Goal: Task Accomplishment & Management: Use online tool/utility

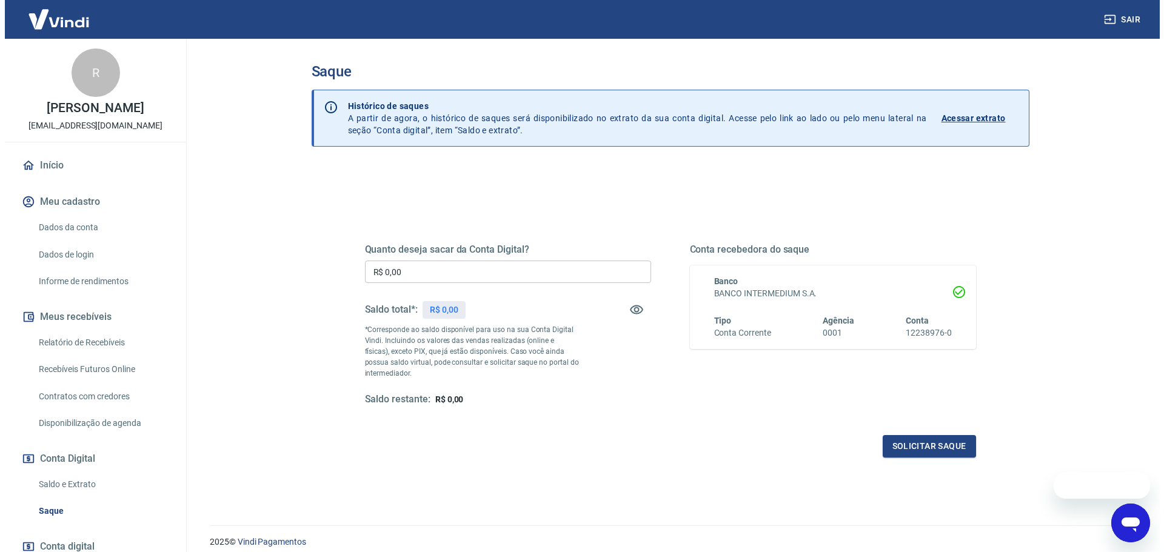
scroll to position [47, 0]
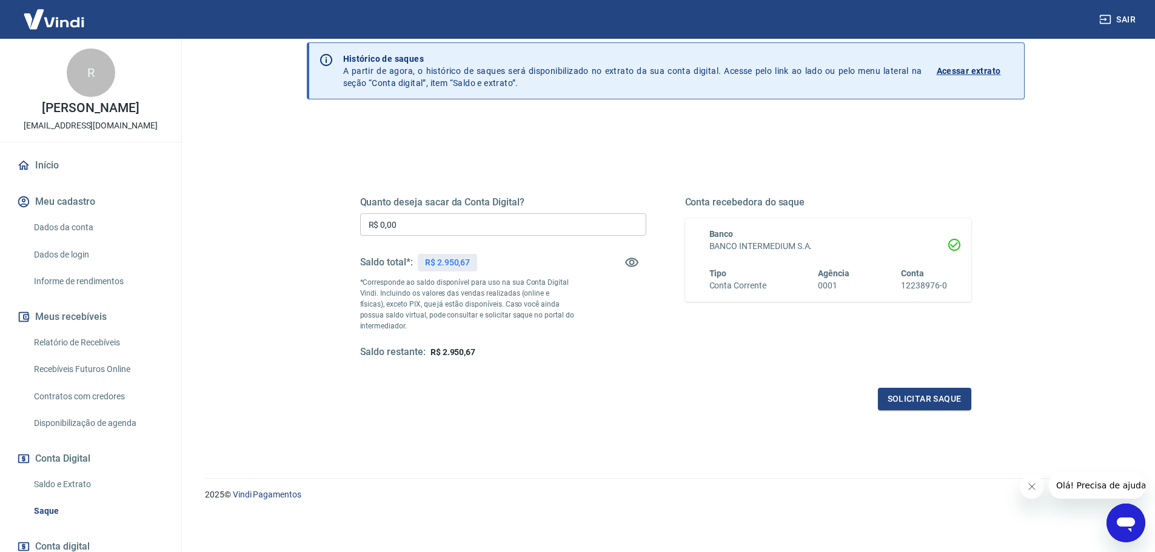
drag, startPoint x: 315, startPoint y: 92, endPoint x: 427, endPoint y: 220, distance: 170.6
click at [427, 220] on input "R$ 0,00" at bounding box center [503, 224] width 286 height 22
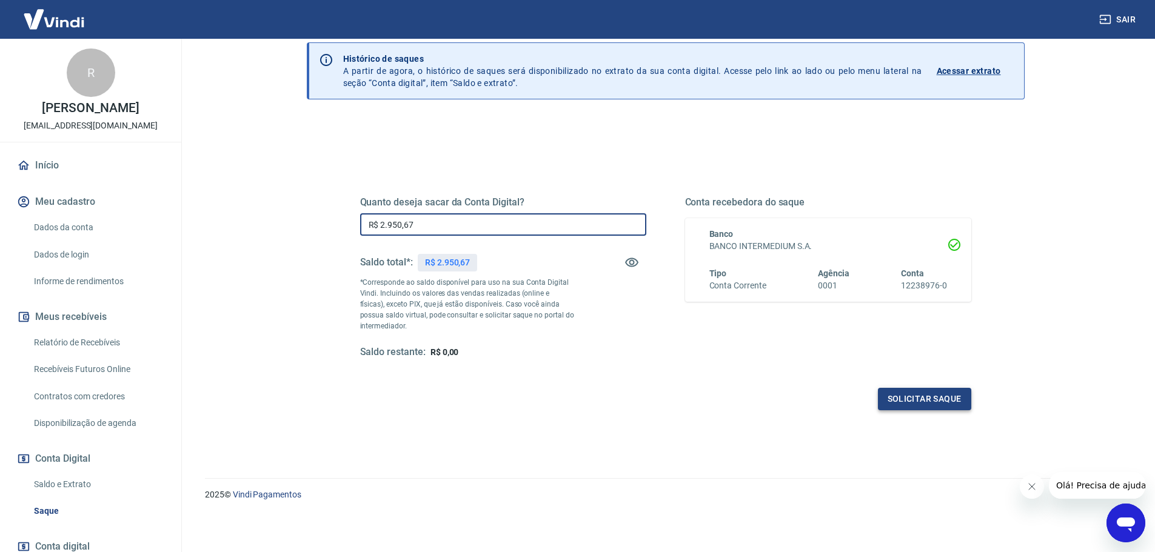
type input "R$ 2.950,67"
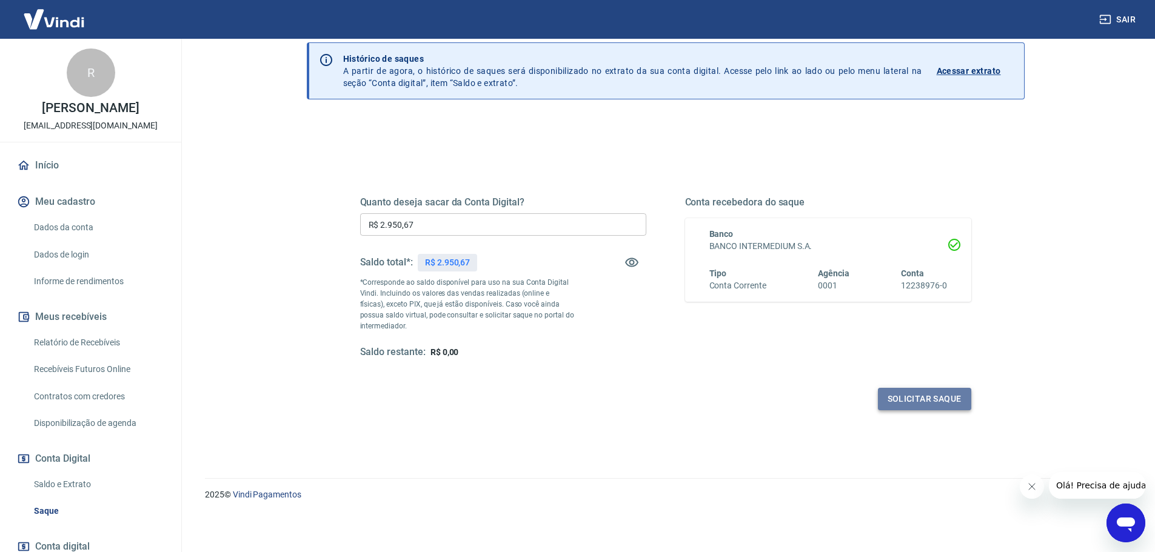
click at [935, 400] on button "Solicitar saque" at bounding box center [924, 399] width 93 height 22
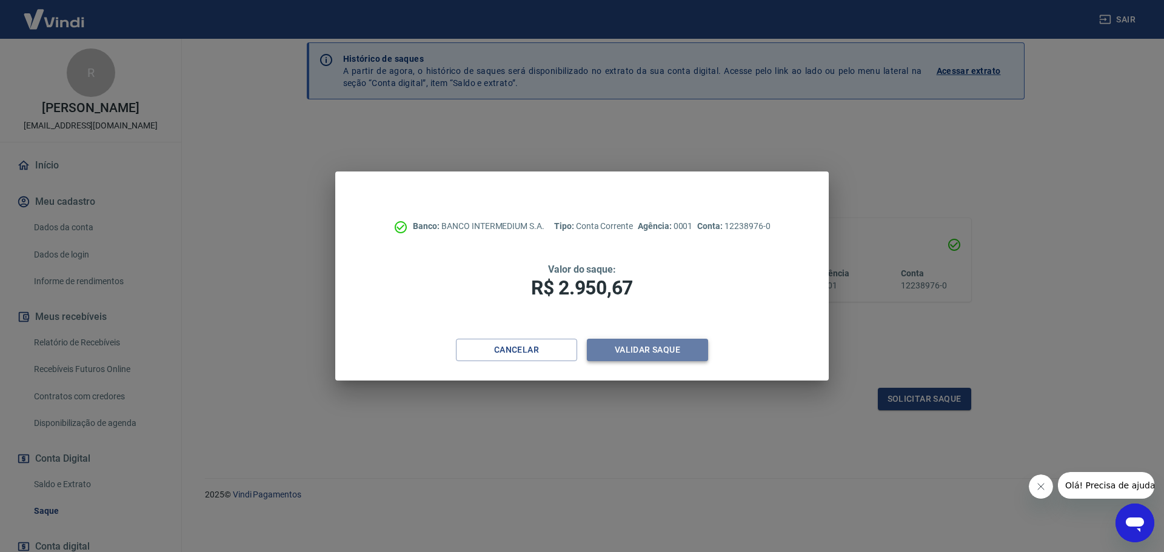
click at [666, 353] on button "Validar saque" at bounding box center [647, 350] width 121 height 22
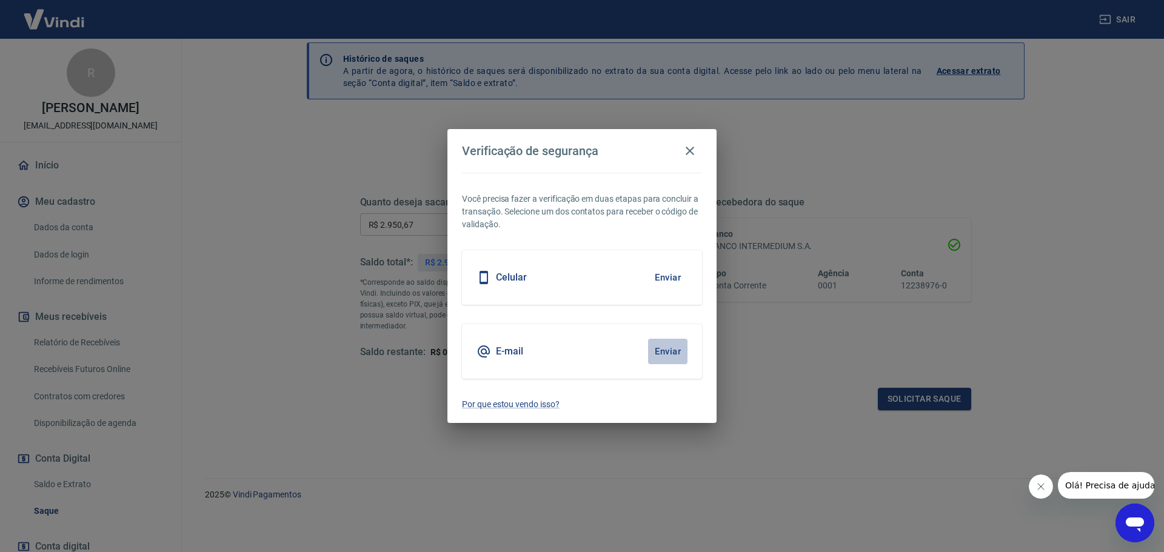
click at [670, 353] on button "Enviar" at bounding box center [667, 351] width 39 height 25
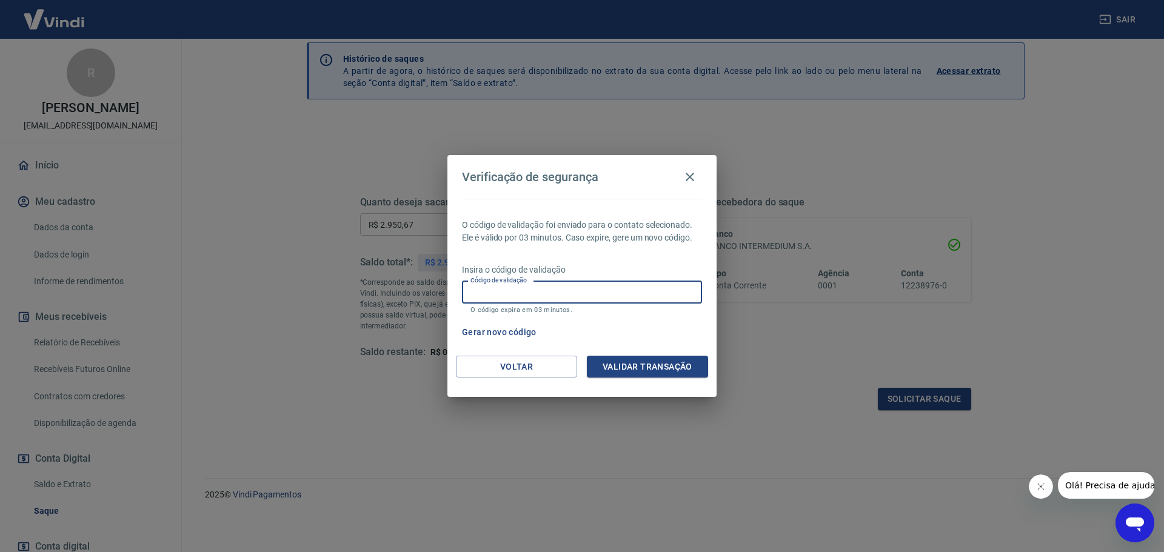
click at [478, 294] on input "Código de validação" at bounding box center [582, 292] width 240 height 22
type input "468255"
click at [635, 366] on button "Validar transação" at bounding box center [647, 367] width 121 height 22
